Goal: Task Accomplishment & Management: Manage account settings

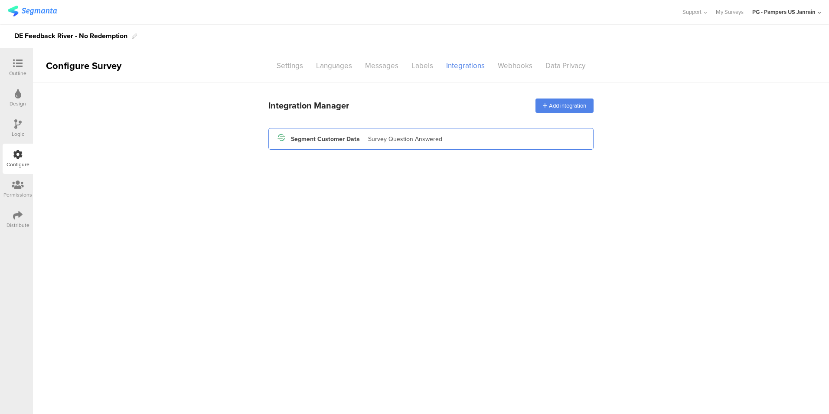
click at [402, 136] on div "Survey Question Answered" at bounding box center [405, 138] width 74 height 9
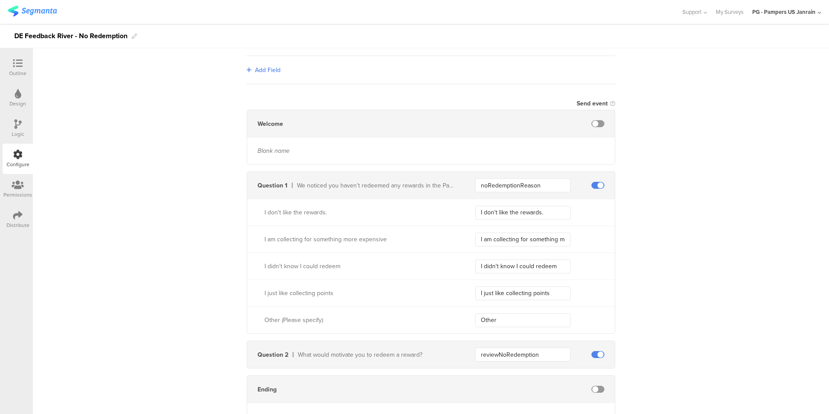
scroll to position [262, 0]
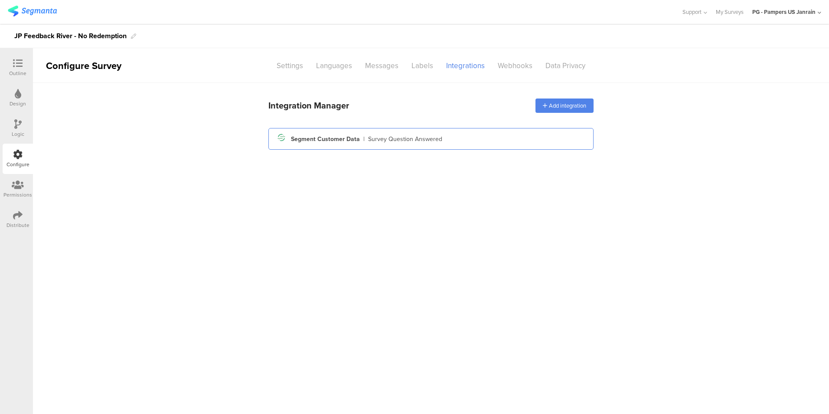
click at [477, 141] on div "Segment icon Created with Sketch. Segment Customer Data | Survey Question Answe…" at bounding box center [430, 138] width 311 height 15
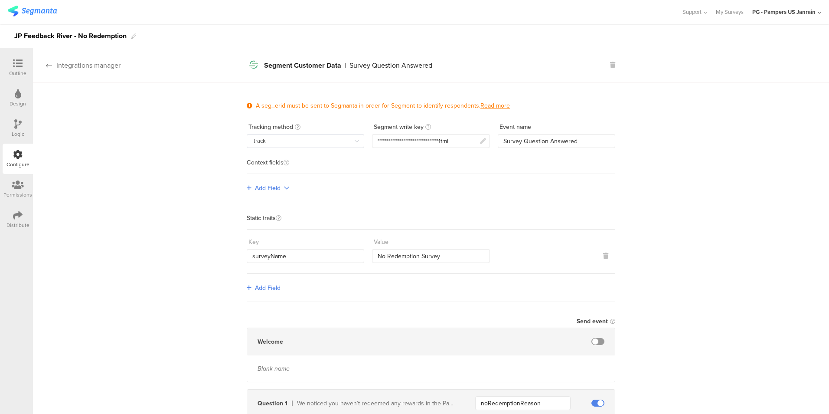
click at [105, 67] on div "Integrations manager" at bounding box center [77, 65] width 88 height 10
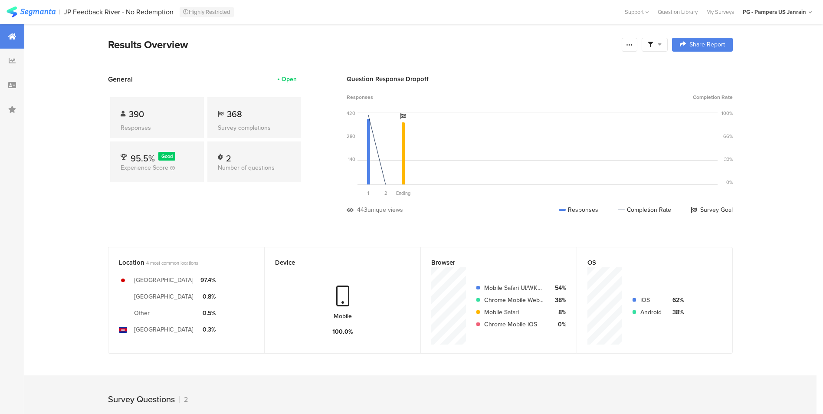
click at [258, 226] on section "Results Overview Confidence Level 95 % Preview survey Edit survey Export Result…" at bounding box center [420, 296] width 792 height 545
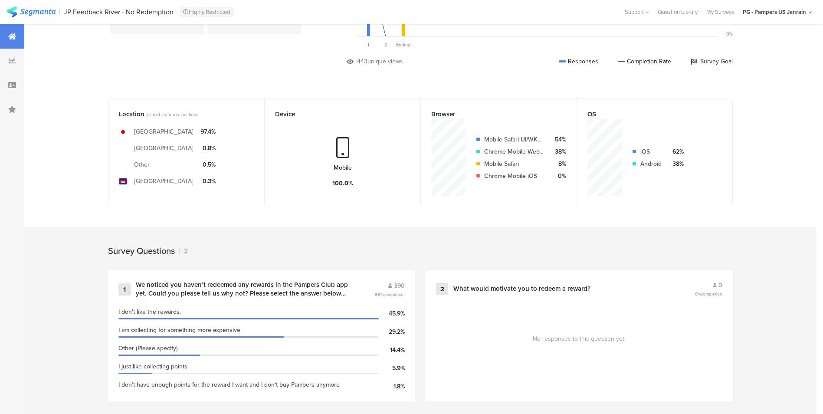
scroll to position [153, 0]
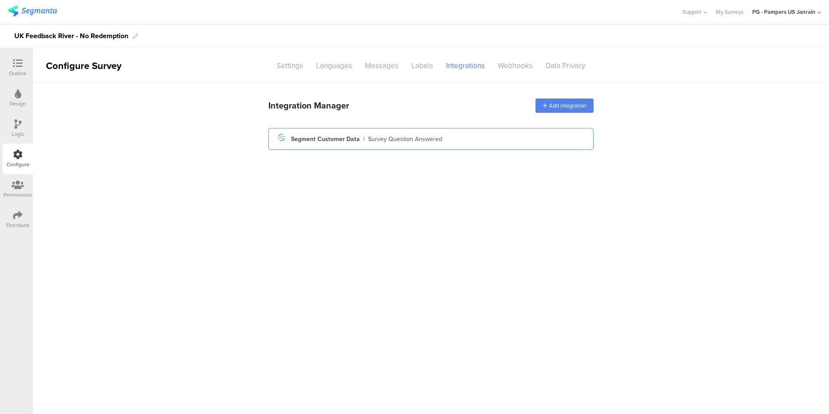
click at [480, 132] on div "Segment icon Created with Sketch. Segment Customer Data | Survey Question Answe…" at bounding box center [430, 138] width 311 height 15
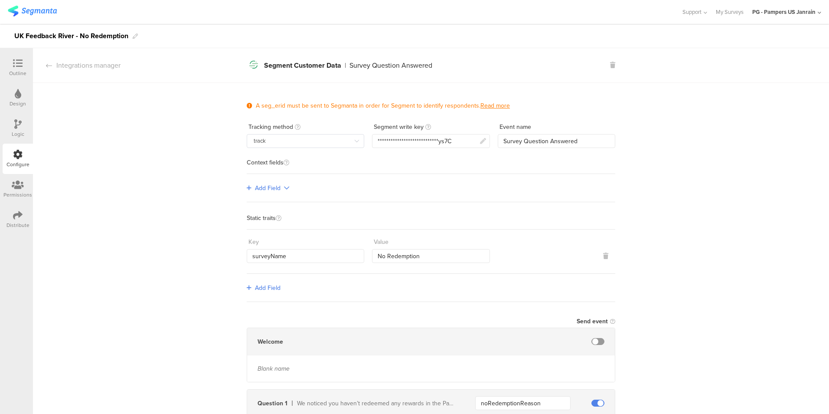
click at [741, 106] on div "**********" at bounding box center [431, 395] width 796 height 625
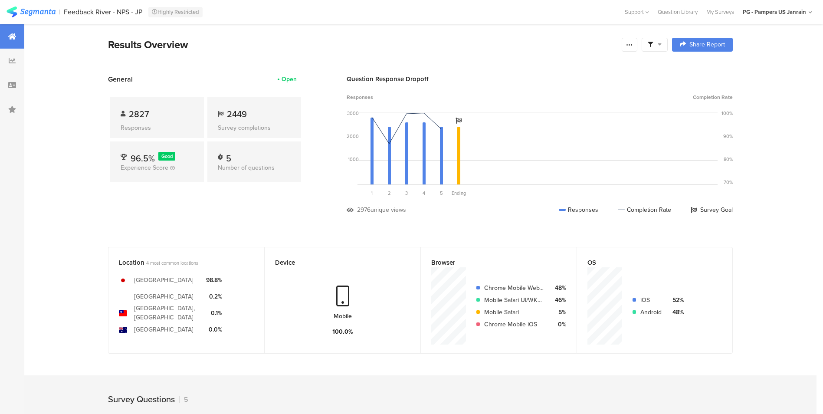
click at [388, 221] on div "Question Response Dropoff Responses Completion Rate 3000 2000 1000 0 Sorry, you…" at bounding box center [540, 150] width 386 height 153
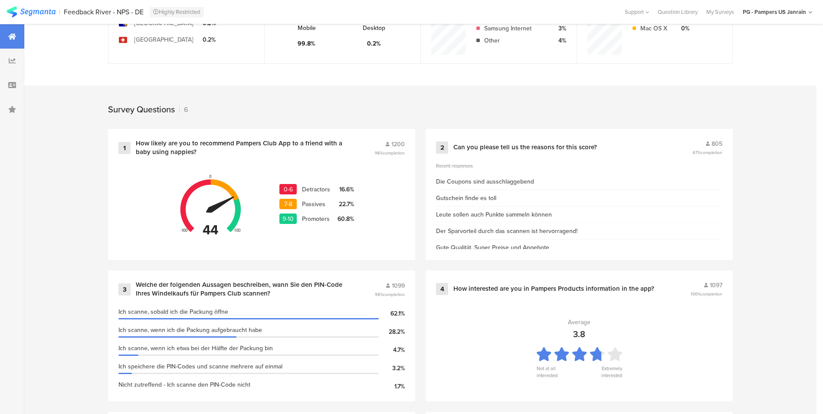
scroll to position [332, 0]
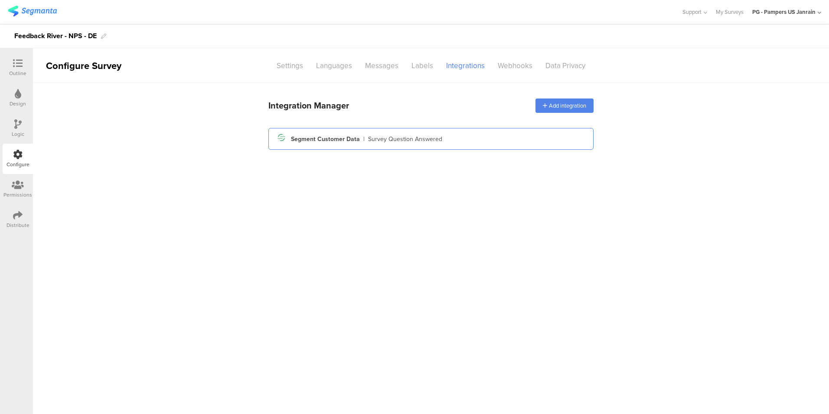
click at [469, 139] on div "Segment icon Created with Sketch. Segment Customer Data | Survey Question Answe…" at bounding box center [430, 138] width 311 height 15
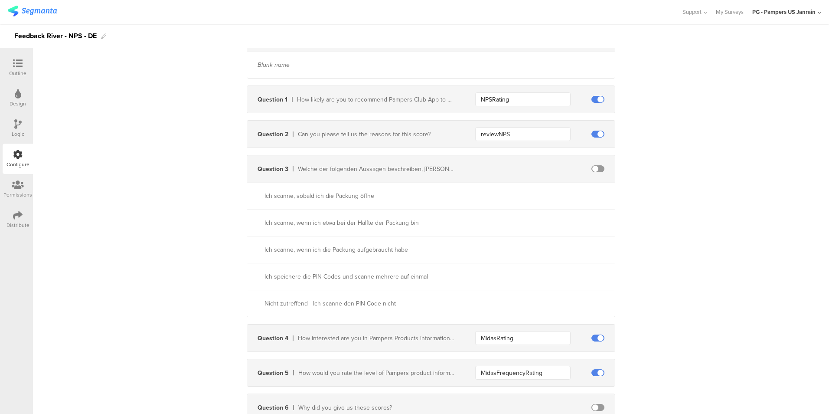
scroll to position [401, 0]
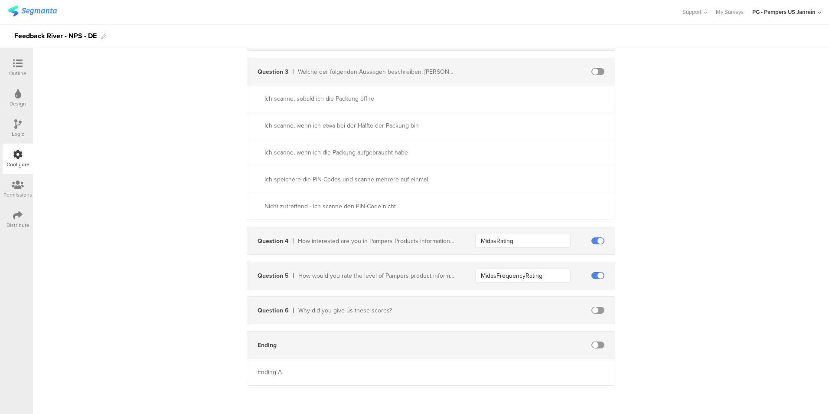
click at [600, 309] on span at bounding box center [598, 310] width 13 height 7
click at [601, 308] on span at bounding box center [598, 310] width 13 height 7
click at [748, 255] on div "**********" at bounding box center [431, 37] width 796 height 710
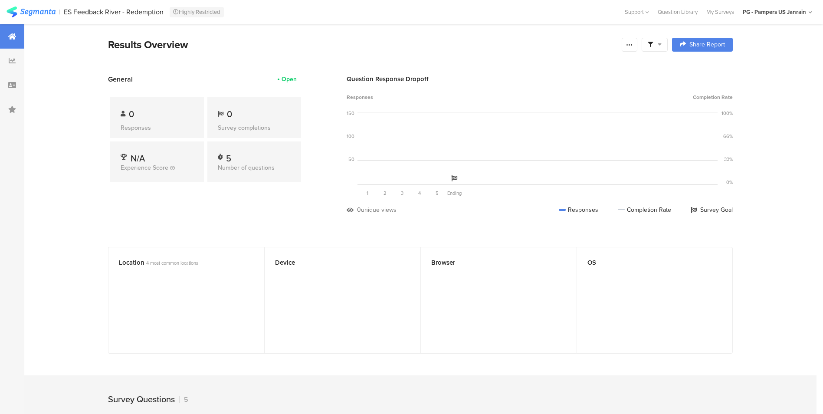
click at [92, 151] on section "General Open 0 Responses 0 Survey completions N/A Experience Score 5 Number of …" at bounding box center [420, 150] width 694 height 153
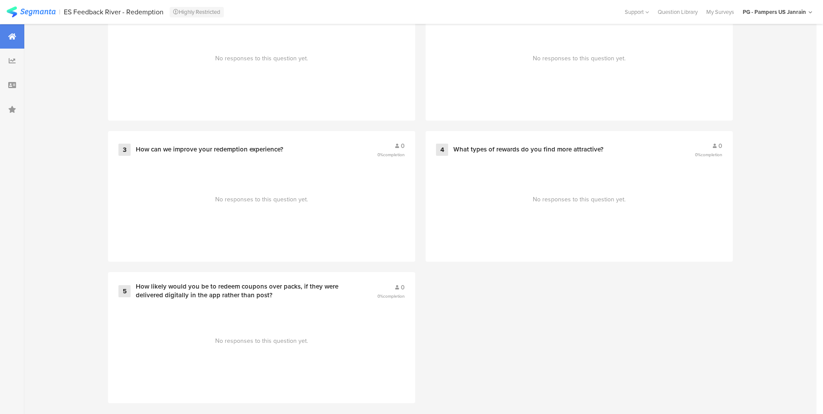
scroll to position [434, 0]
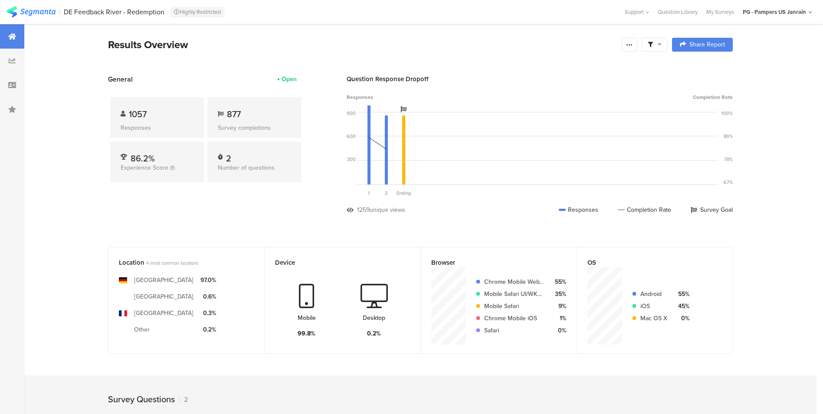
click at [135, 242] on section "Results Overview Confidence Level 95 % Preview survey Edit survey Export Result…" at bounding box center [420, 296] width 792 height 544
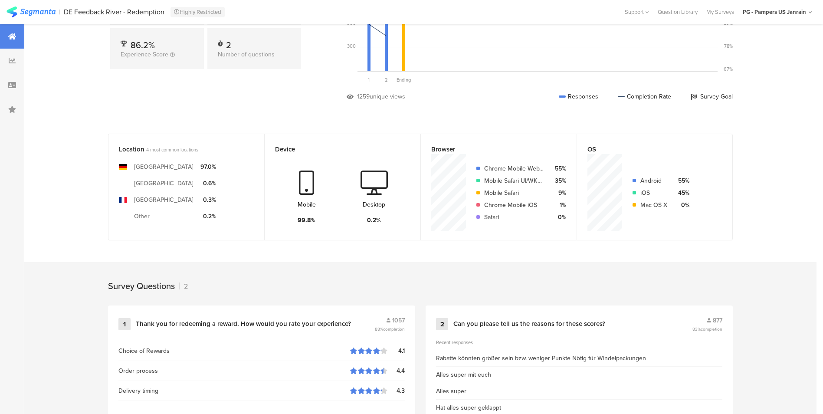
scroll to position [152, 0]
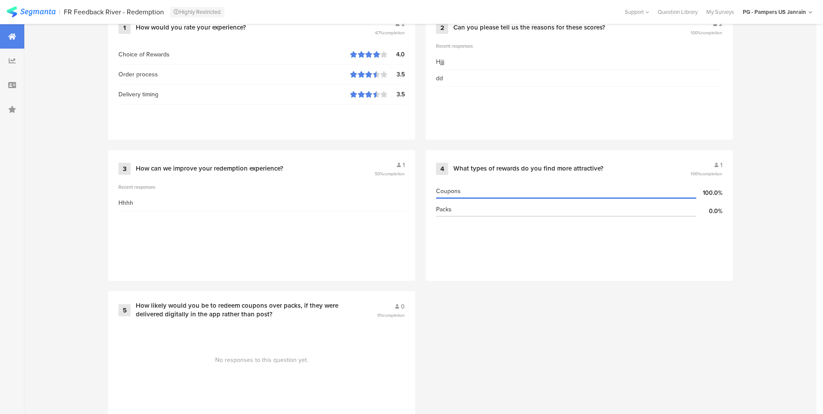
scroll to position [48, 0]
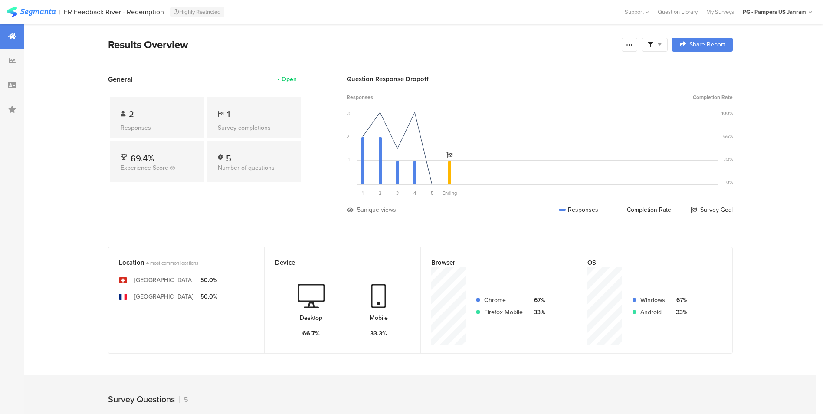
click at [291, 51] on div "Results Overview" at bounding box center [362, 45] width 509 height 16
click at [631, 40] on div at bounding box center [630, 45] width 16 height 14
click at [570, 114] on link "Edit survey" at bounding box center [570, 112] width 139 height 19
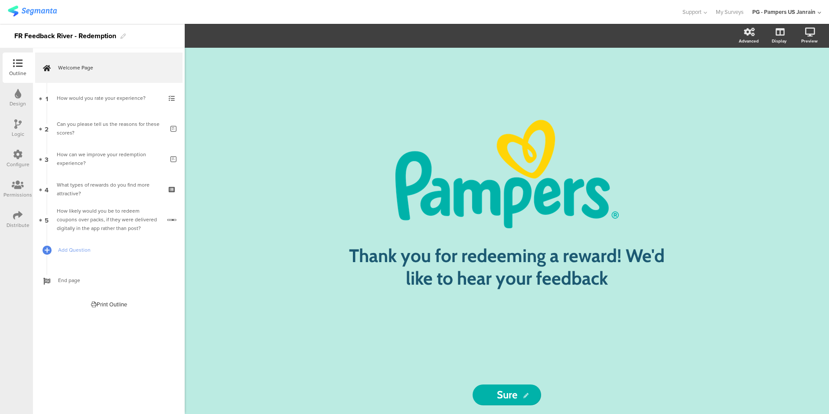
click at [17, 151] on icon at bounding box center [18, 155] width 10 height 10
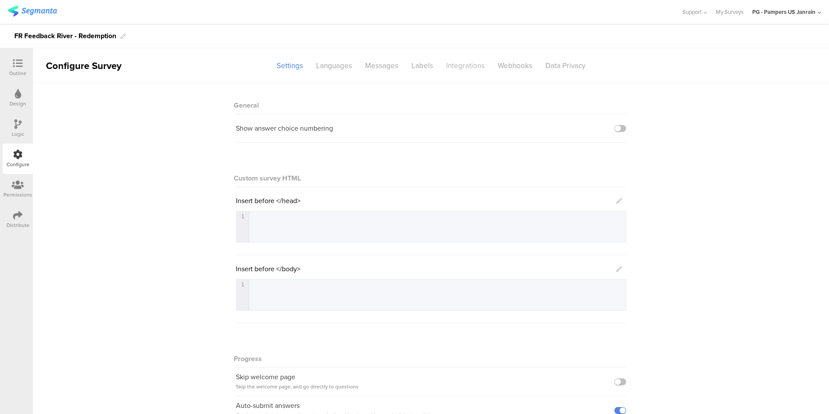
click at [466, 61] on div "Integrations" at bounding box center [466, 65] width 52 height 15
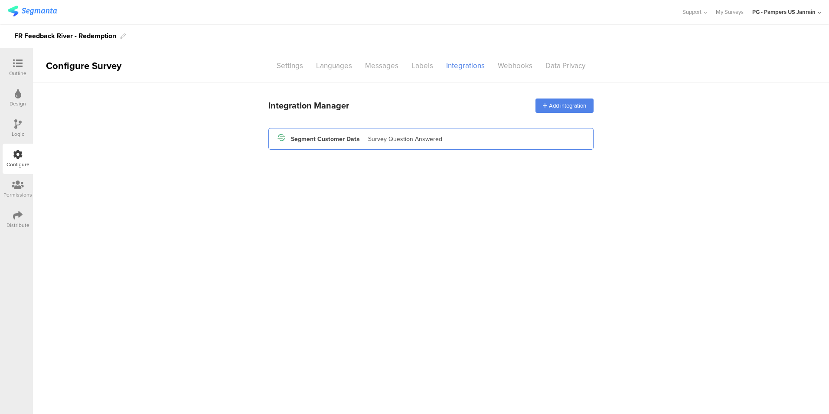
click at [434, 142] on div "Survey Question Answered" at bounding box center [405, 138] width 74 height 9
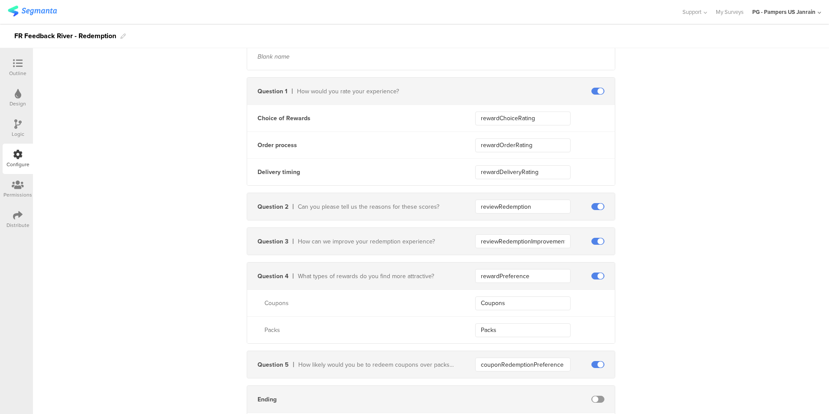
scroll to position [311, 0]
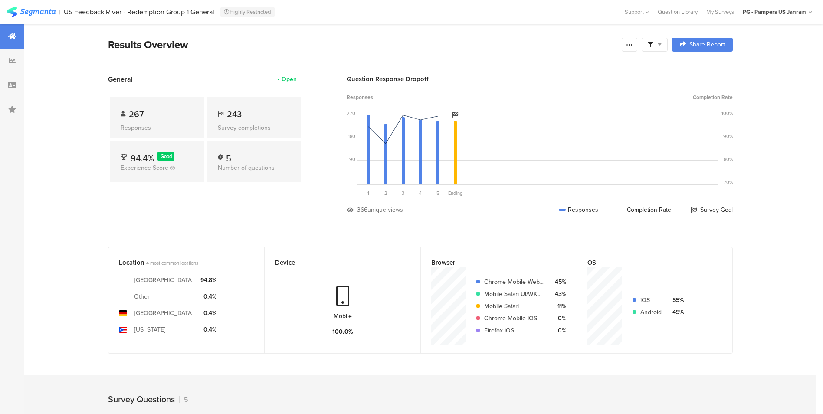
click at [125, 199] on div "General Open 267 Responses 243 Survey completions 94.4% Good Experience Score 5…" at bounding box center [205, 150] width 195 height 153
click at [631, 48] on icon at bounding box center [629, 44] width 7 height 7
click at [572, 118] on link "Edit survey" at bounding box center [570, 112] width 139 height 19
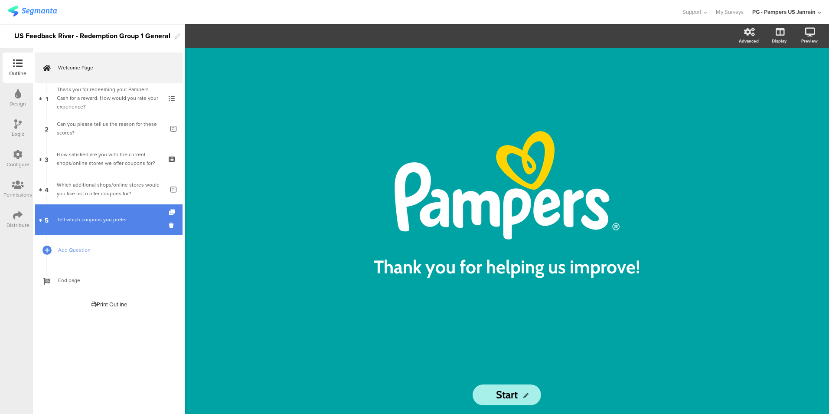
click at [92, 205] on link "5 Tell which coupons you prefer" at bounding box center [108, 219] width 147 height 30
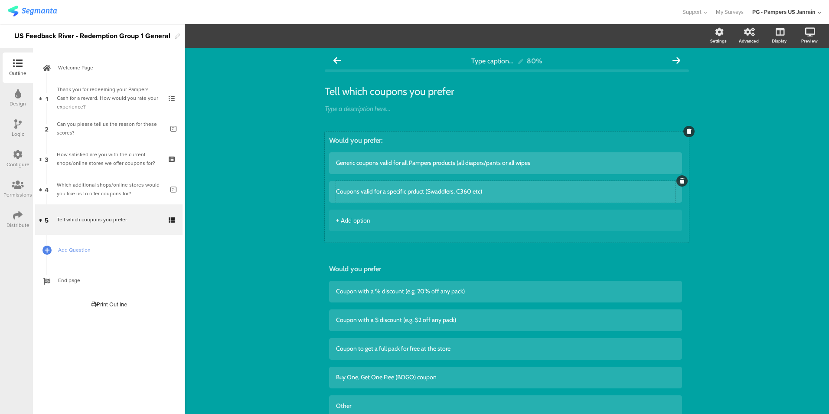
click at [410, 193] on textarea "Coupons valid for a specific prduct (Swaddlers, C360 etc)" at bounding box center [505, 191] width 339 height 7
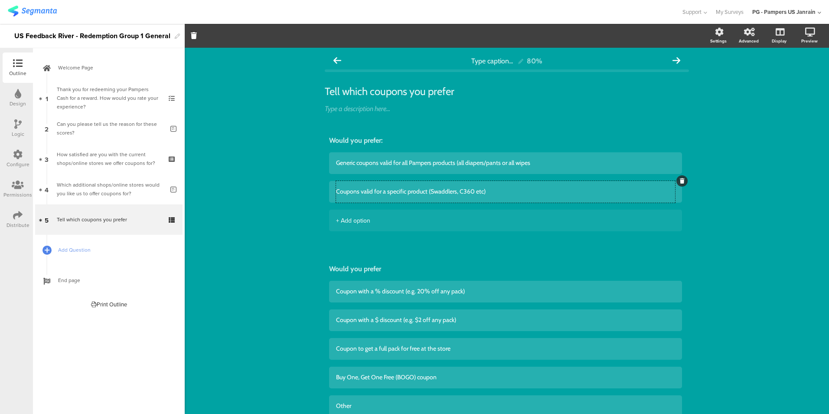
type textarea "Coupons valid for a specific product (Swaddlers, C360 etc)"
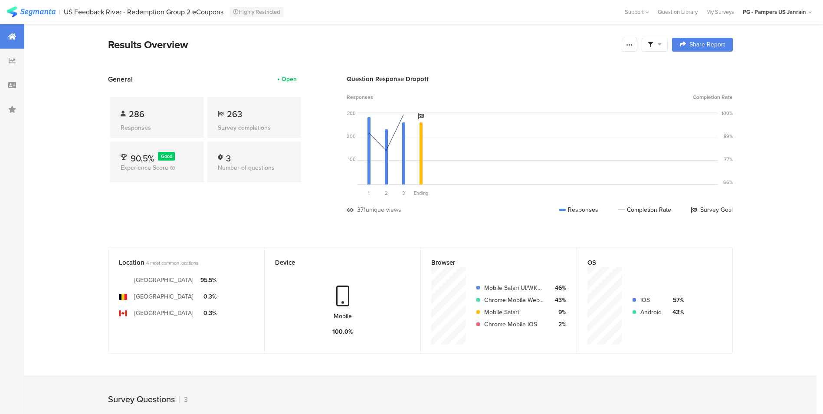
click at [302, 198] on div "286 Responses 263 Survey completions 90.5% Good Experience Score 3 Number of qu…" at bounding box center [205, 141] width 195 height 115
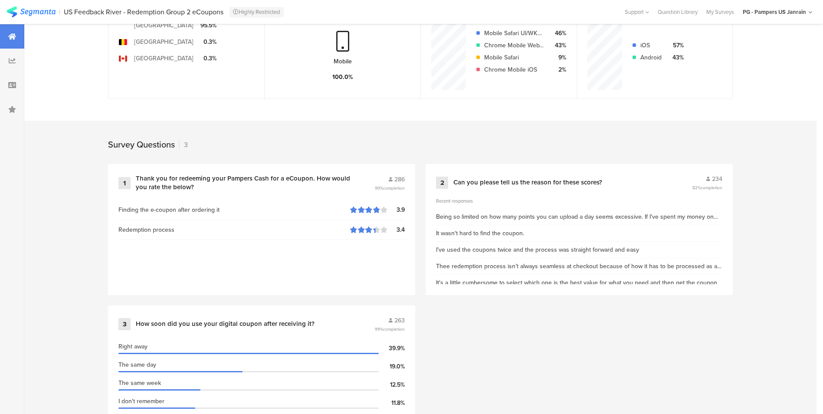
scroll to position [294, 0]
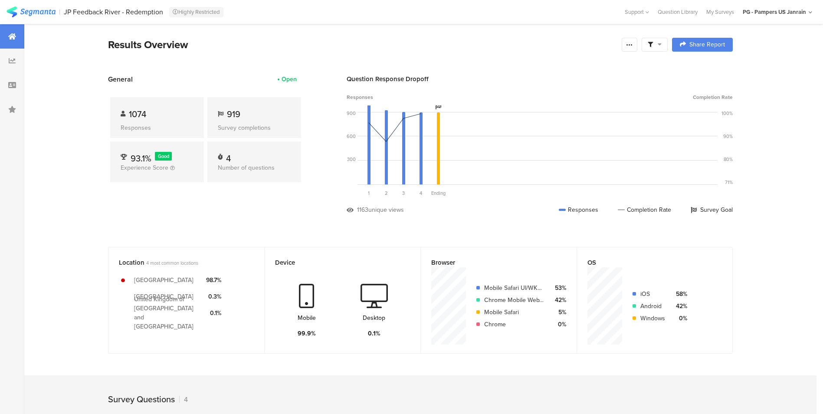
click at [94, 172] on section "General Open 1074 Responses 919 Survey completions 93.1% Good Experience Score …" at bounding box center [420, 150] width 694 height 153
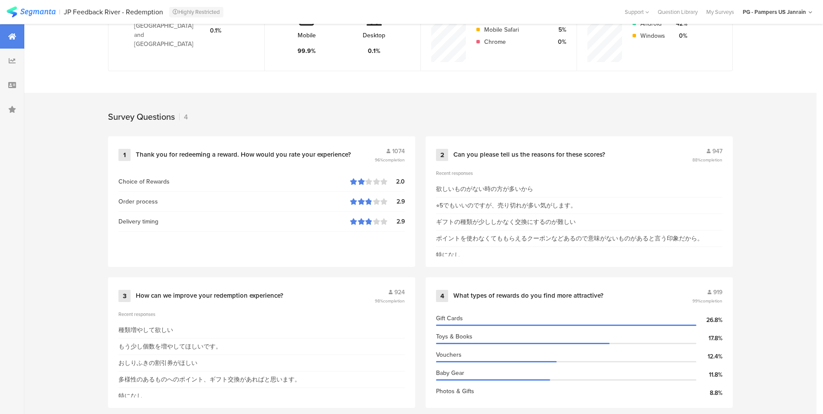
scroll to position [293, 0]
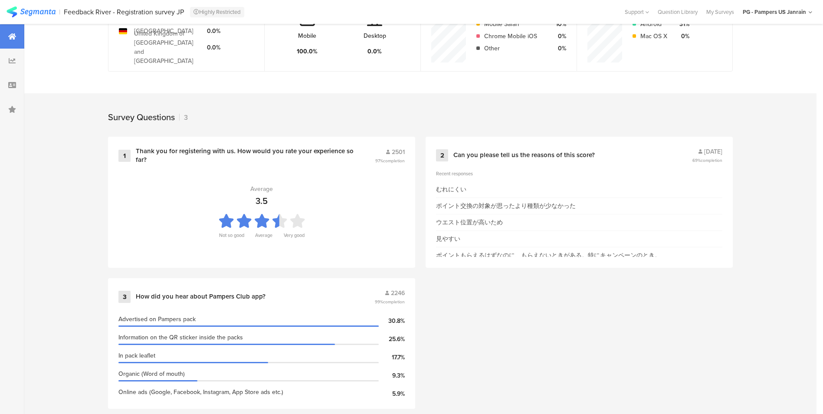
scroll to position [294, 0]
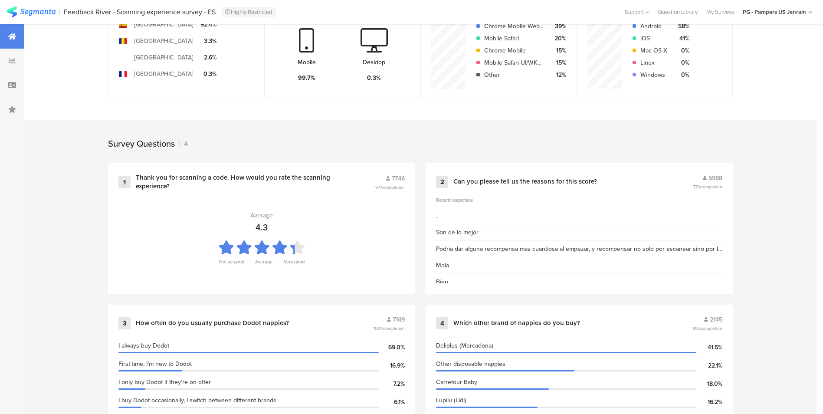
scroll to position [294, 0]
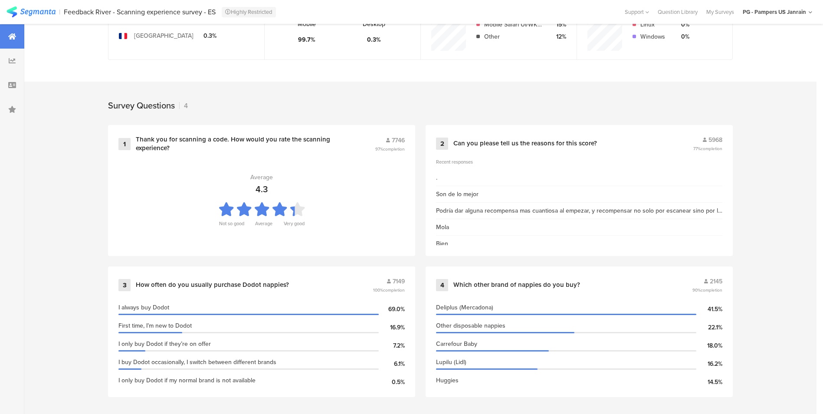
click at [53, 161] on div "Survey Questions 4 1 Thank you for scanning a code. How would you rate the scan…" at bounding box center [420, 249] width 792 height 334
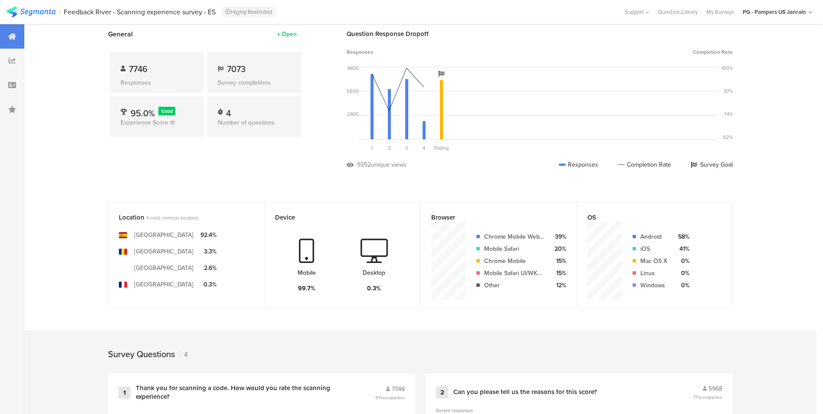
scroll to position [0, 0]
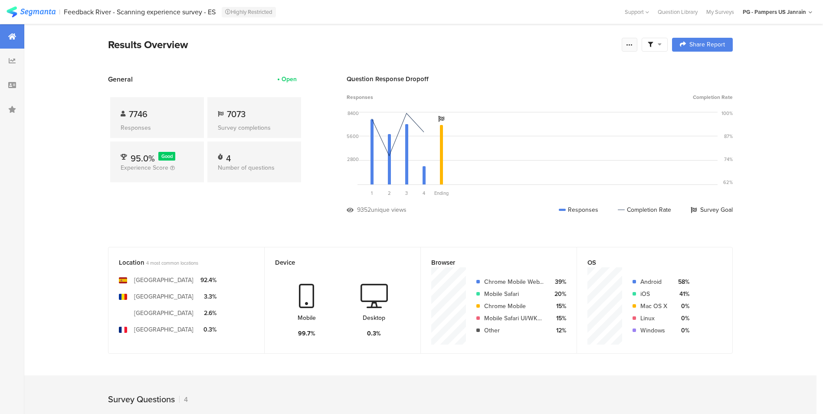
click at [631, 48] on icon at bounding box center [629, 44] width 7 height 7
click at [586, 113] on link "Edit survey" at bounding box center [570, 112] width 139 height 19
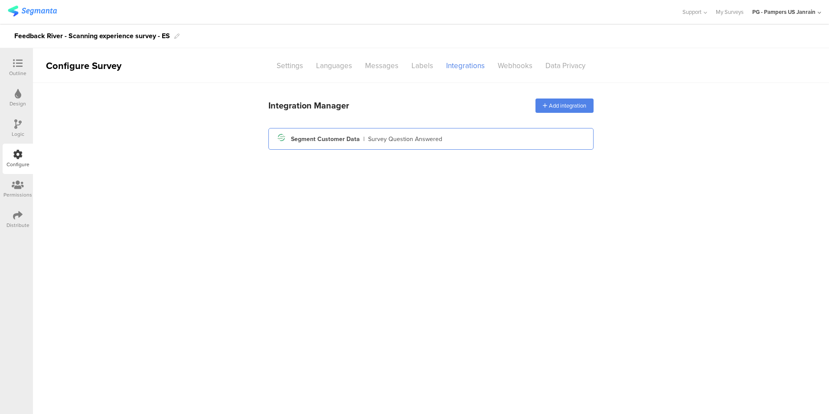
click at [515, 143] on div "Segment icon Created with Sketch. Segment Customer Data | Survey Question Answe…" at bounding box center [430, 138] width 311 height 15
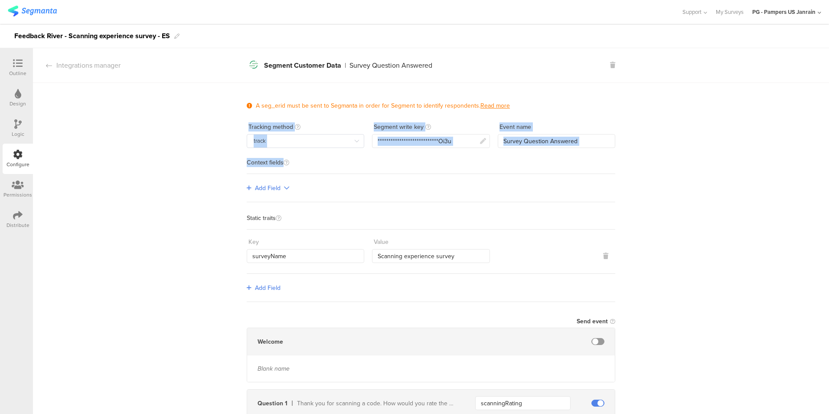
drag, startPoint x: 821, startPoint y: 98, endPoint x: 830, endPoint y: 173, distance: 75.1
click at [829, 173] on html "You are using an unsupported version of Internet Explorer. Unsupported browsers…" at bounding box center [414, 207] width 829 height 414
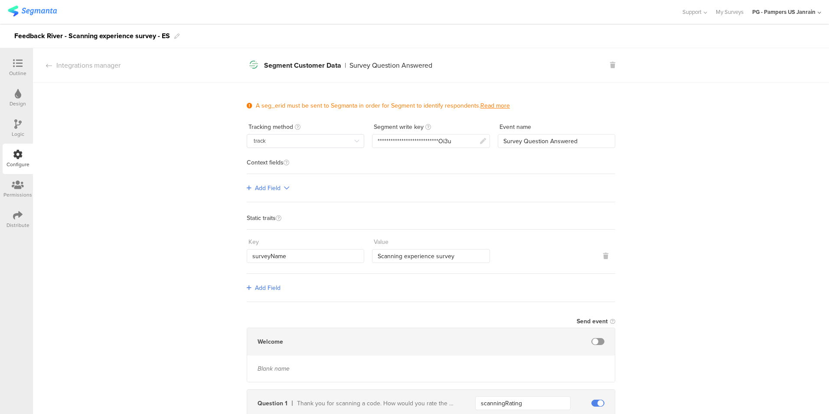
drag, startPoint x: 829, startPoint y: 173, endPoint x: 773, endPoint y: 170, distance: 55.6
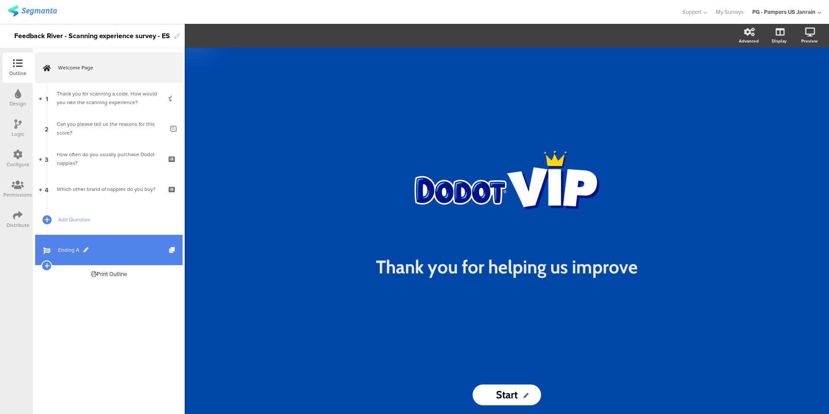
click at [144, 252] on span "Ending A" at bounding box center [113, 249] width 111 height 9
